Goal: Register for event/course

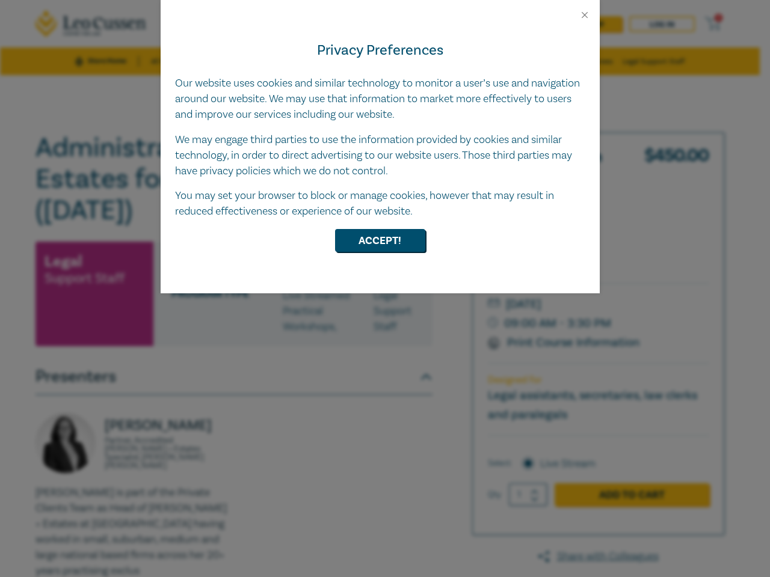
click at [385, 289] on div "Privacy Preferences Our website uses cookies and similar technology to monitor …" at bounding box center [380, 156] width 439 height 273
click at [585, 15] on button "Close" at bounding box center [584, 15] width 11 height 11
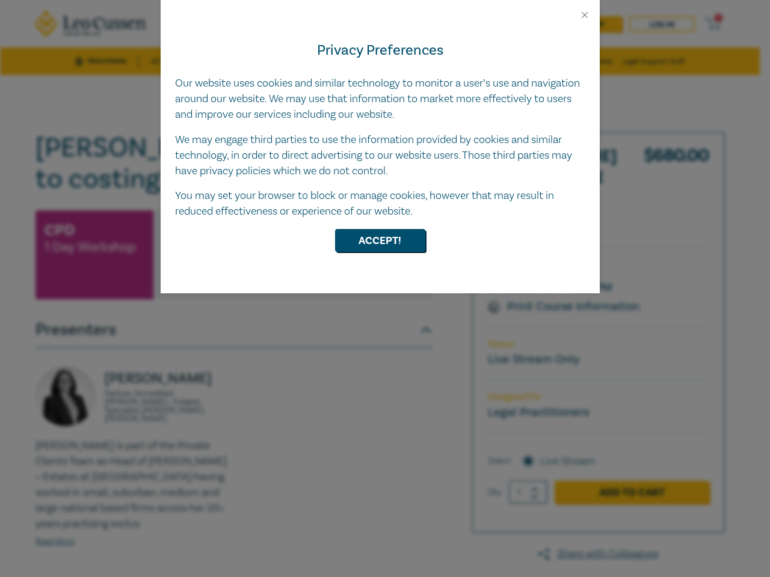
click at [385, 289] on div "Privacy Preferences Our website uses cookies and similar technology to monitor …" at bounding box center [380, 156] width 439 height 273
click at [585, 15] on button "Close" at bounding box center [584, 15] width 11 height 11
